Goal: Transaction & Acquisition: Purchase product/service

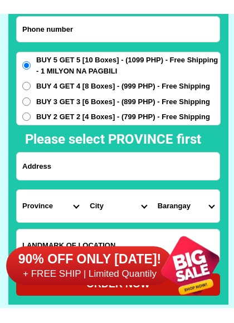
scroll to position [8753, 0]
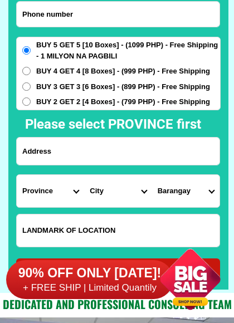
click at [42, 192] on select "Province [GEOGRAPHIC_DATA] [GEOGRAPHIC_DATA] [GEOGRAPHIC_DATA] [GEOGRAPHIC_DATA…" at bounding box center [50, 191] width 67 height 32
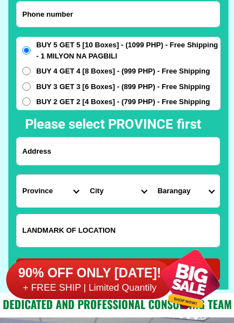
select select "63_198"
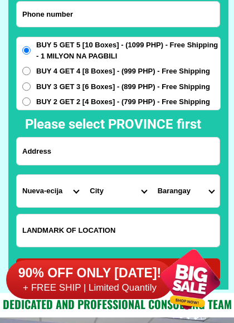
click at [169, 190] on select "Barangay" at bounding box center [185, 191] width 67 height 32
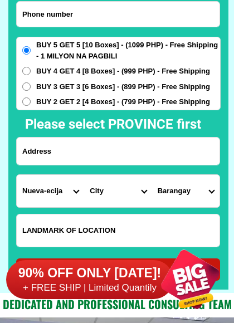
click at [107, 193] on select "City [GEOGRAPHIC_DATA] [GEOGRAPHIC_DATA] [GEOGRAPHIC_DATA]-city [GEOGRAPHIC_DAT…" at bounding box center [117, 191] width 67 height 32
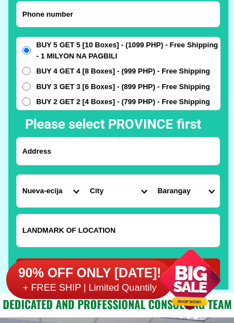
select select "63_1985925"
click at [175, 190] on select "Barangay Cadaclan Cambitala Conversion Fatima Ganduz Liberty Malbang [PERSON_NA…" at bounding box center [185, 191] width 67 height 32
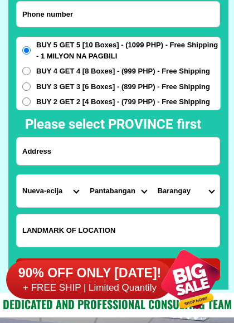
select select "63_19859259224"
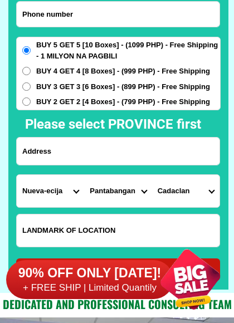
click at [116, 230] on input "Input LANDMARKOFLOCATION" at bounding box center [118, 230] width 203 height 32
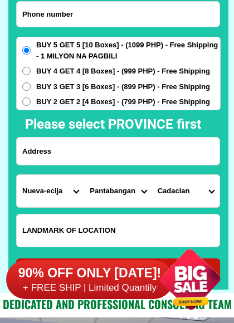
scroll to position [8773, 0]
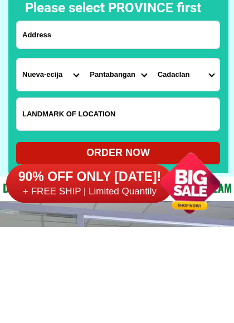
click at [63, 117] on input "Input address" at bounding box center [118, 130] width 203 height 27
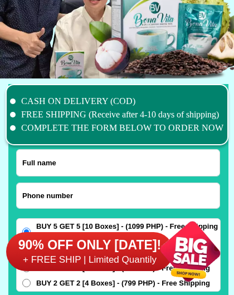
scroll to position [8571, 0]
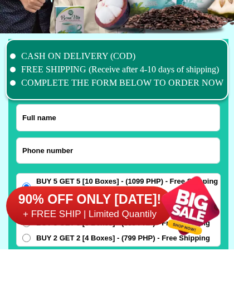
type input "Ca"
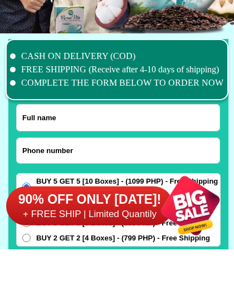
click at [79, 150] on input "Input full_name" at bounding box center [118, 163] width 203 height 26
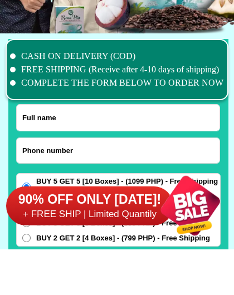
scroll to position [8617, 0]
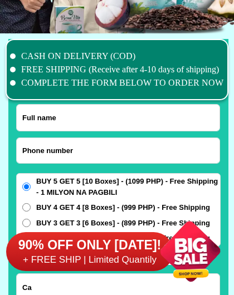
click at [67, 116] on input "Input full_name" at bounding box center [118, 118] width 203 height 26
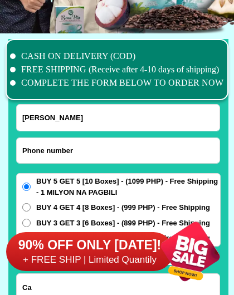
type input "[PERSON_NAME]"
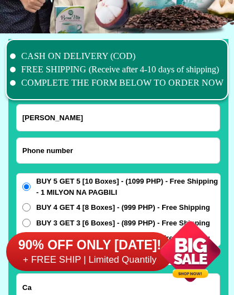
click at [86, 149] on input "Input phone_number" at bounding box center [118, 150] width 203 height 25
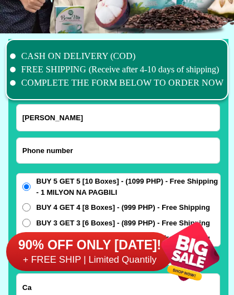
type input "09667791539"
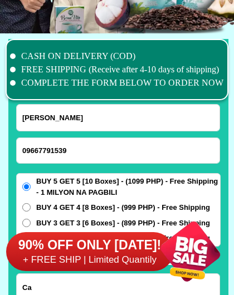
click at [30, 186] on input "BUY 5 GET 5 [10 Boxes] - (1099 PHP) - Free Shipping - 1 MILYON NA PAGBILI" at bounding box center [26, 187] width 8 height 8
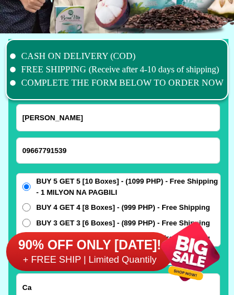
click at [86, 188] on span "BUY 5 GET 5 [10 Boxes] - (1099 PHP) - Free Shipping - 1 MILYON NA PAGBILI" at bounding box center [128, 187] width 184 height 22
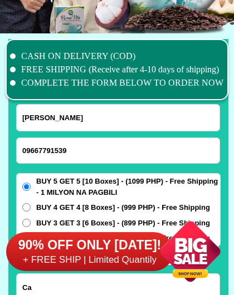
click at [31, 188] on input "BUY 5 GET 5 [10 Boxes] - (1099 PHP) - Free Shipping - 1 MILYON NA PAGBILI" at bounding box center [26, 187] width 8 height 8
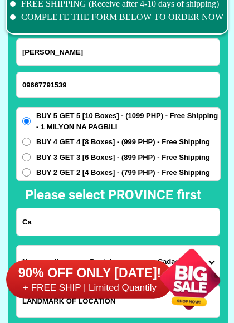
scroll to position [8699, 0]
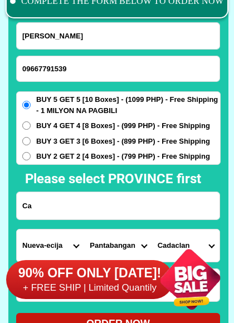
click at [59, 206] on input "Ca" at bounding box center [118, 205] width 203 height 27
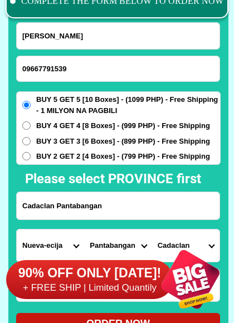
click at [53, 212] on input "Cadaclan Pantabangan" at bounding box center [118, 205] width 203 height 27
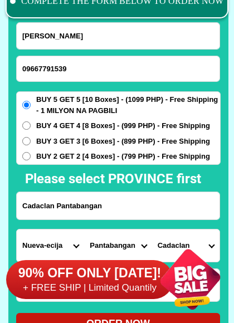
click at [55, 209] on input "Cadaclan Pantabangan" at bounding box center [118, 205] width 203 height 27
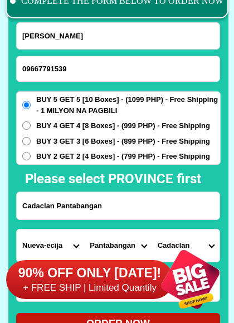
click at [53, 205] on input "Cadaclan Pantabangan" at bounding box center [118, 205] width 203 height 27
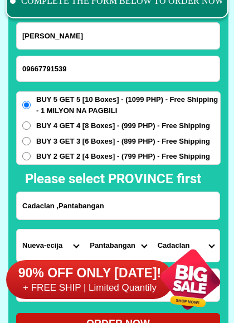
click at [114, 205] on input "Cadaclan ,Pantabangan" at bounding box center [118, 205] width 203 height 27
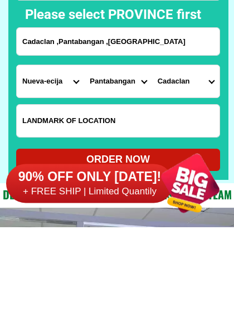
scroll to position [8766, 0]
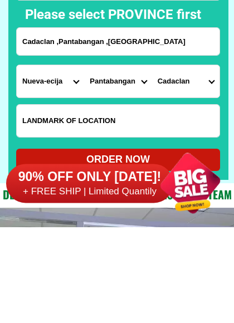
type input "Cadaclan ,Pantabangan ,[GEOGRAPHIC_DATA]"
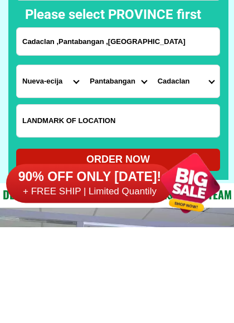
click at [136, 201] on input "Input LANDMARKOFLOCATION" at bounding box center [118, 217] width 203 height 32
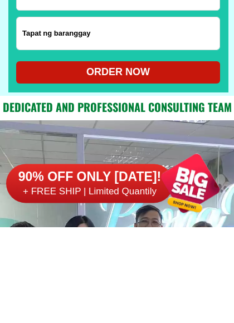
scroll to position [8854, 0]
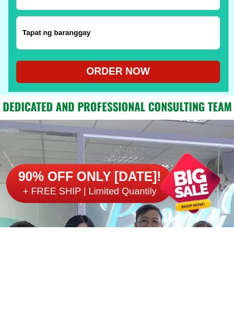
type input "Tapat ng baranggay"
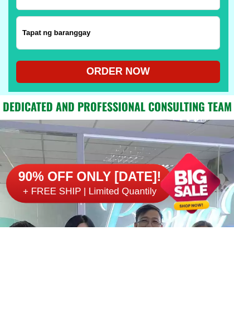
click at [147, 160] on div "ORDER NOW" at bounding box center [118, 167] width 204 height 15
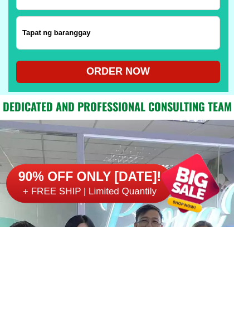
type input "[PERSON_NAME]"
type input "Cadaclan ,Pantabangan ,[GEOGRAPHIC_DATA]"
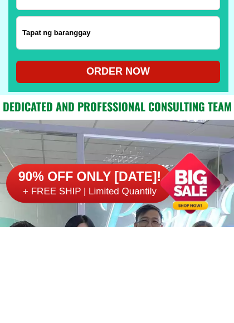
type input "Tapat ng baranggay"
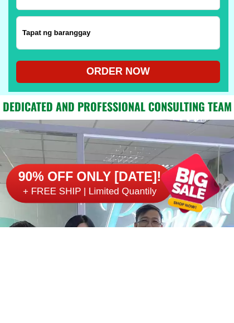
radio input "true"
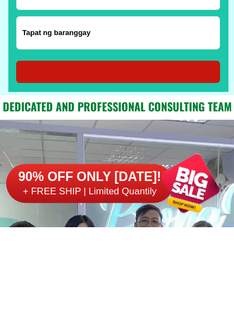
scroll to position [8951, 0]
